Goal: Download file/media

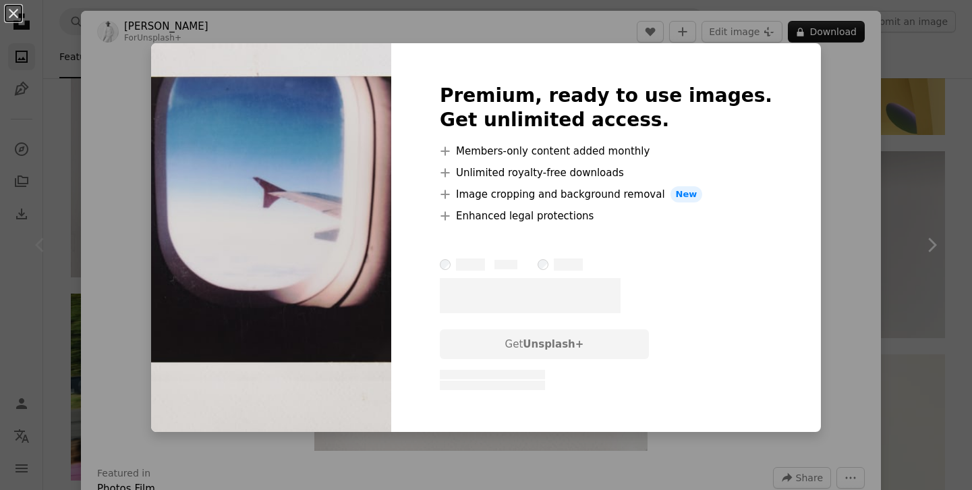
scroll to position [202, 0]
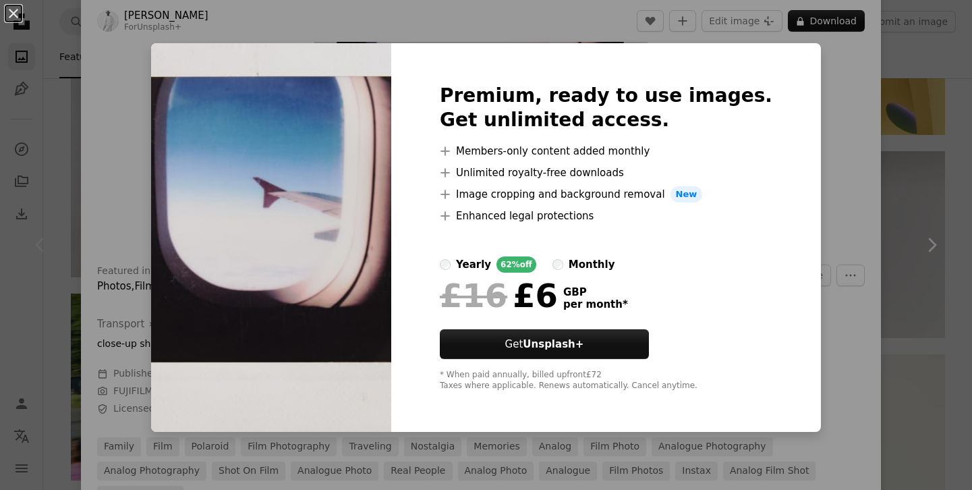
click at [831, 132] on div "An X shape Premium, ready to use images. Get unlimited access. A plus sign Memb…" at bounding box center [486, 245] width 972 height 490
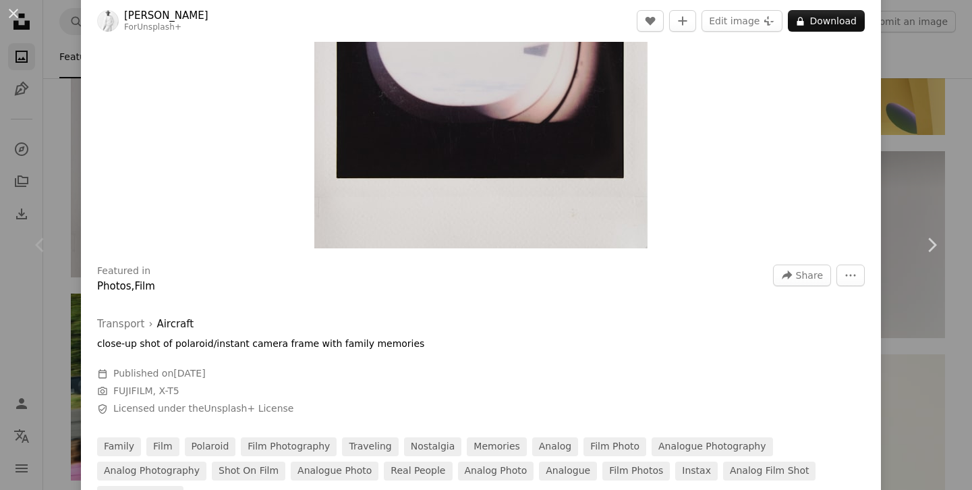
click at [921, 61] on div "An X shape Chevron left Chevron right [PERSON_NAME] For Unsplash+ A heart A plu…" at bounding box center [486, 245] width 972 height 490
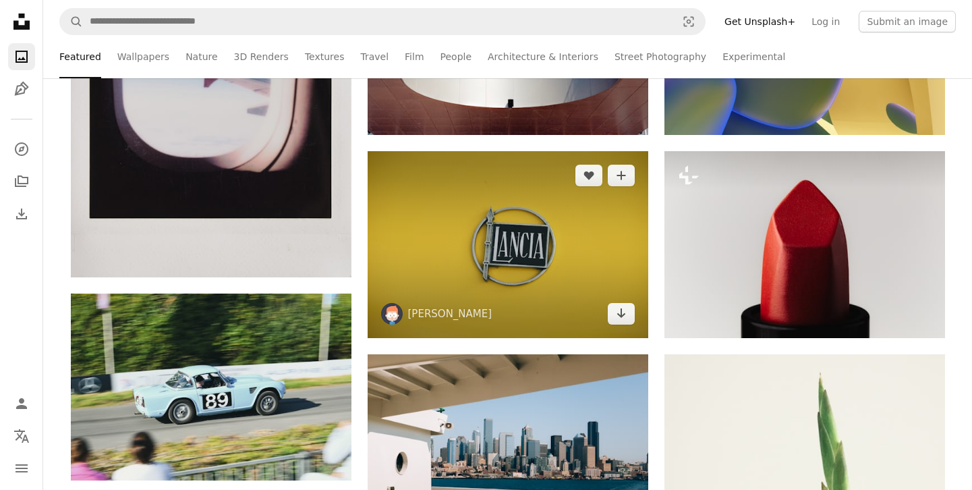
click at [496, 226] on img at bounding box center [508, 244] width 281 height 187
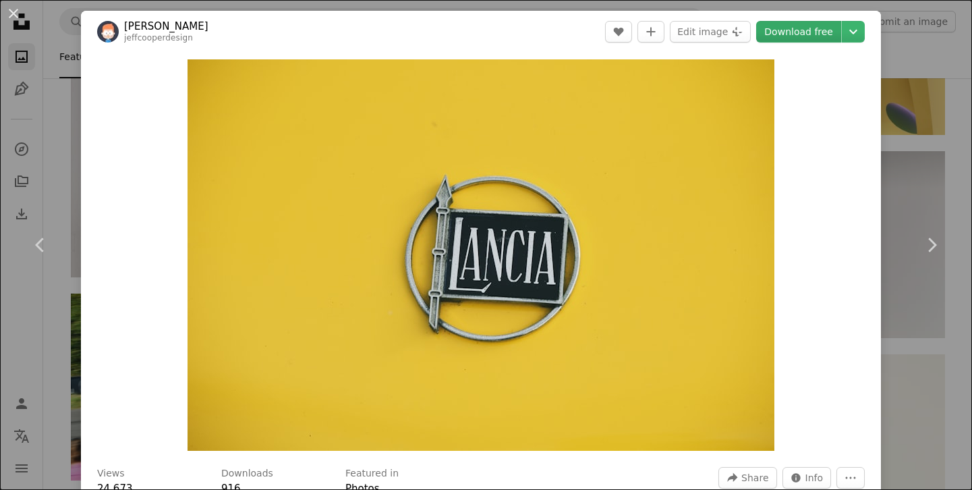
click at [816, 31] on link "Download free" at bounding box center [798, 32] width 85 height 22
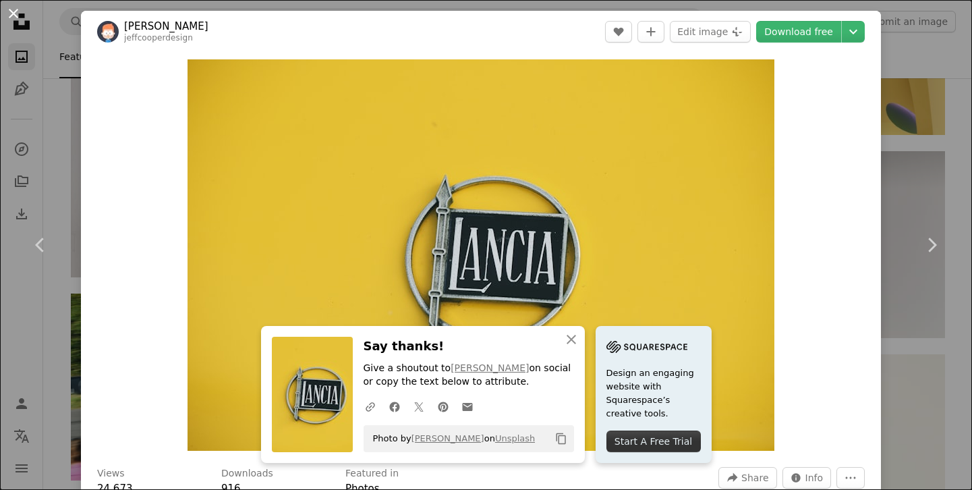
click at [11, 18] on button "An X shape" at bounding box center [13, 13] width 16 height 16
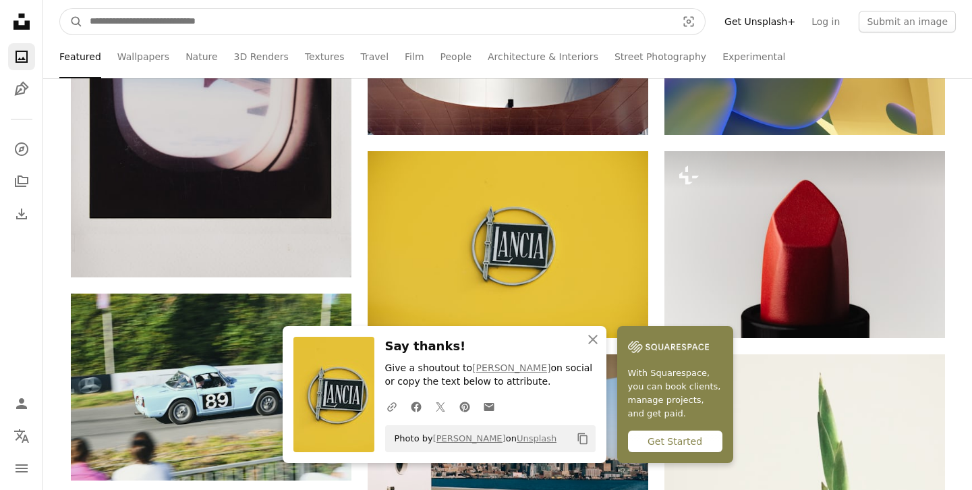
click at [225, 22] on input "Find visuals sitewide" at bounding box center [377, 22] width 589 height 26
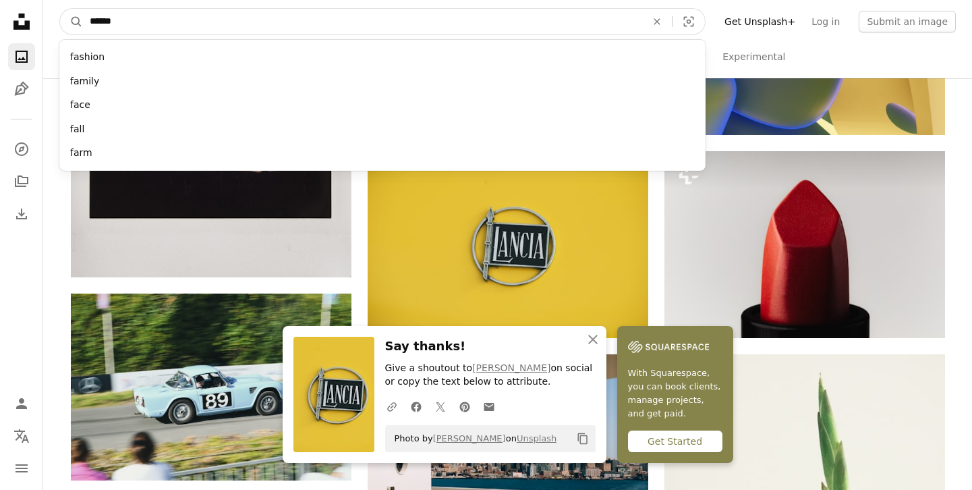
type input "*******"
click button "A magnifying glass" at bounding box center [71, 22] width 23 height 26
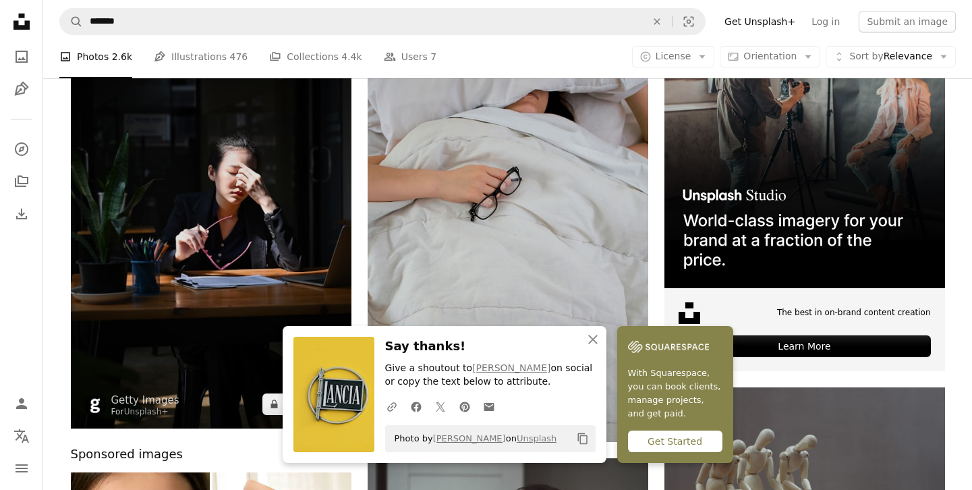
scroll to position [202, 0]
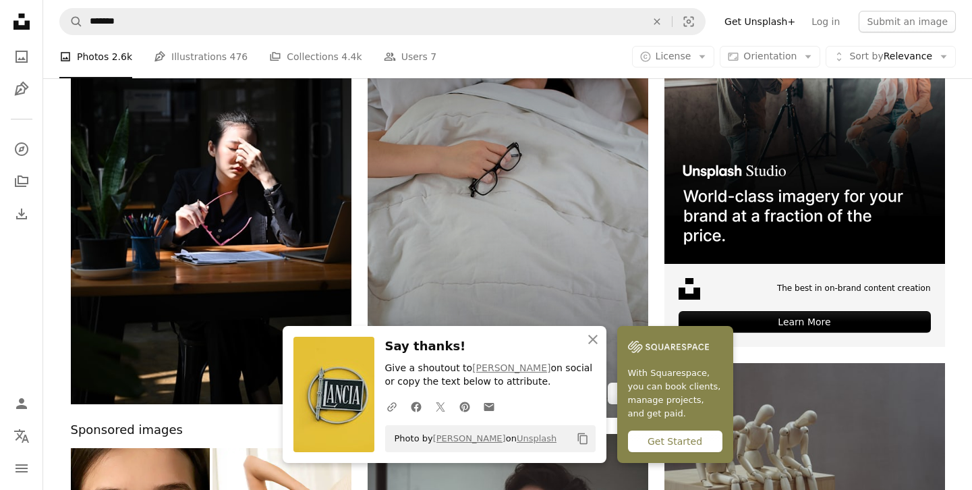
click at [544, 195] on img at bounding box center [508, 200] width 281 height 434
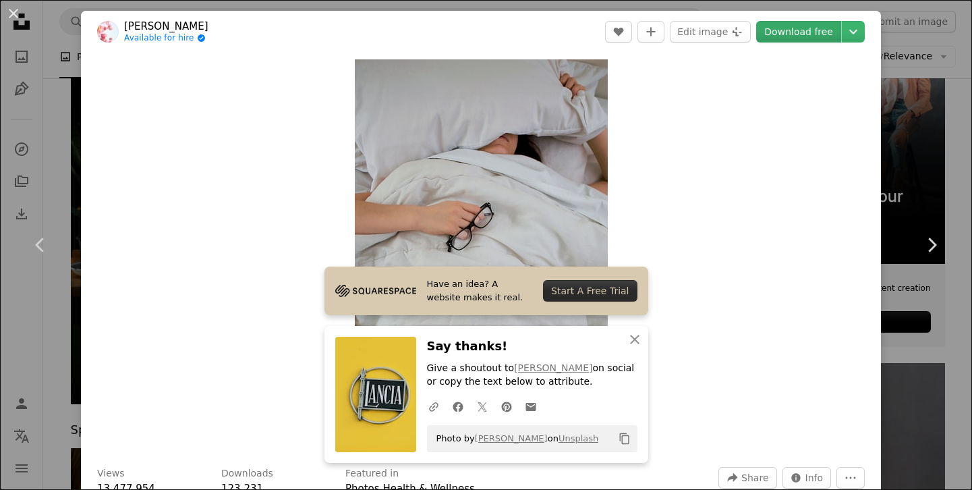
click at [801, 34] on link "Download free" at bounding box center [798, 32] width 85 height 22
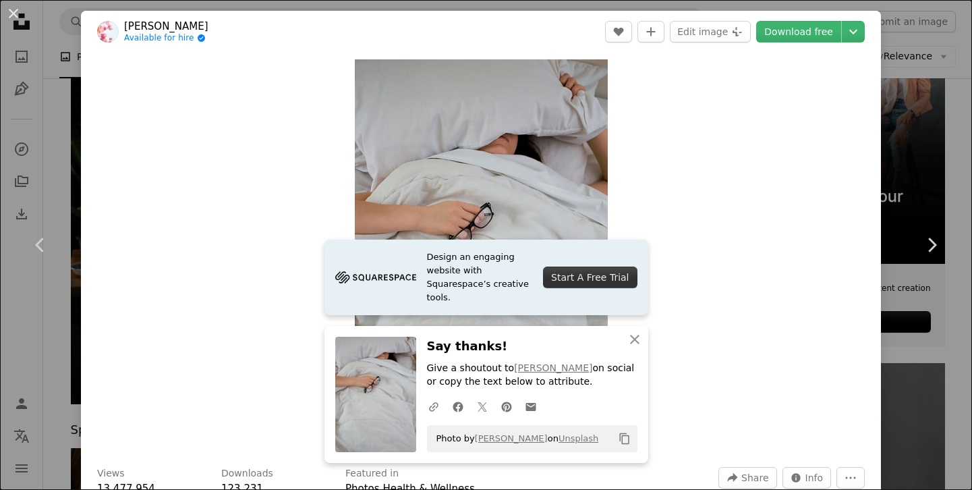
click at [624, 436] on icon "Copy to clipboard" at bounding box center [623, 438] width 9 height 11
